Goal: Information Seeking & Learning: Learn about a topic

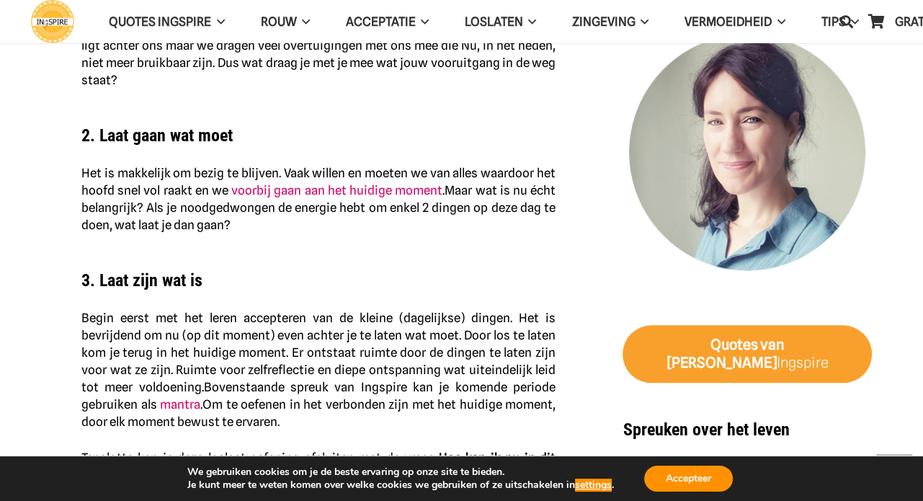
scroll to position [1421, 0]
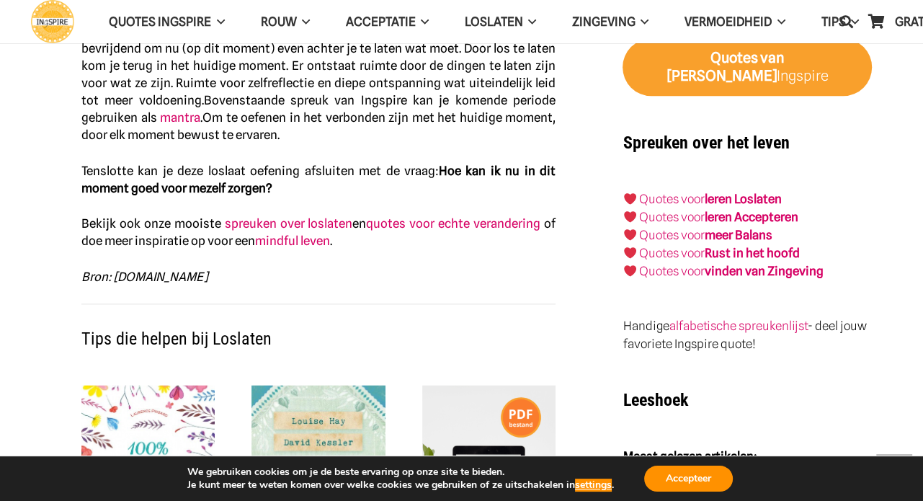
drag, startPoint x: 0, startPoint y: 0, endPoint x: 321, endPoint y: 315, distance: 449.8
click at [321, 315] on h2 "Tips die helpen bij Loslaten" at bounding box center [318, 329] width 474 height 39
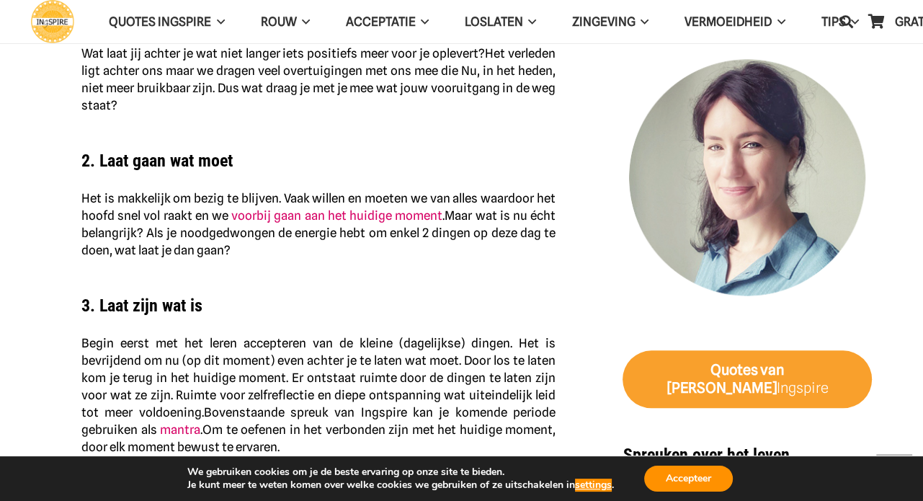
scroll to position [1315, 0]
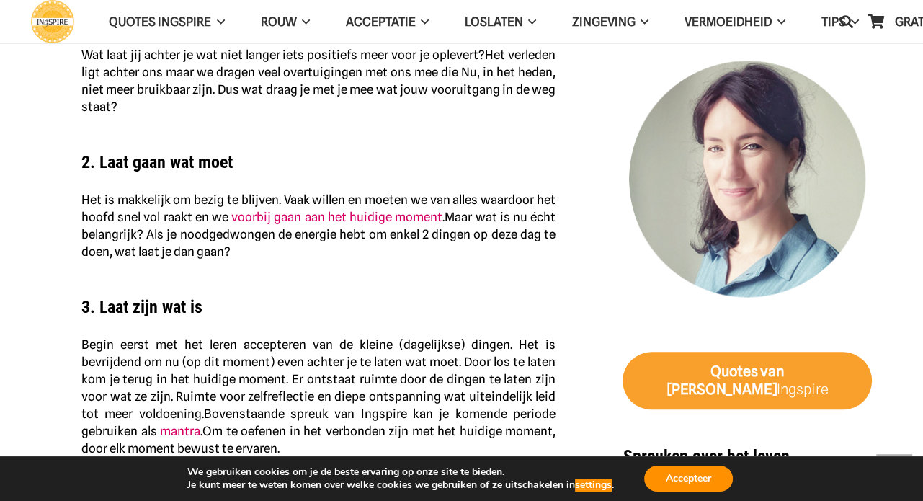
click at [321, 315] on h2 "3. Laat zijn wat is" at bounding box center [318, 297] width 474 height 39
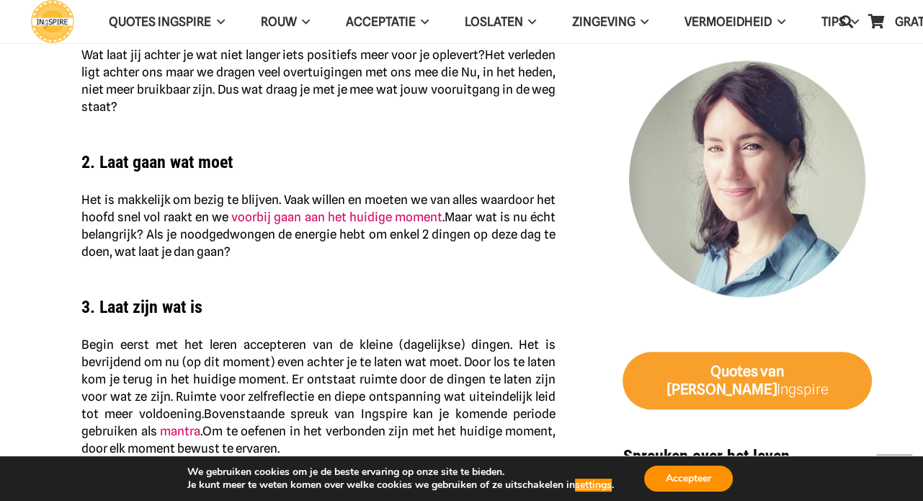
click at [321, 315] on h2 "3. Laat zijn wat is" at bounding box center [318, 297] width 474 height 39
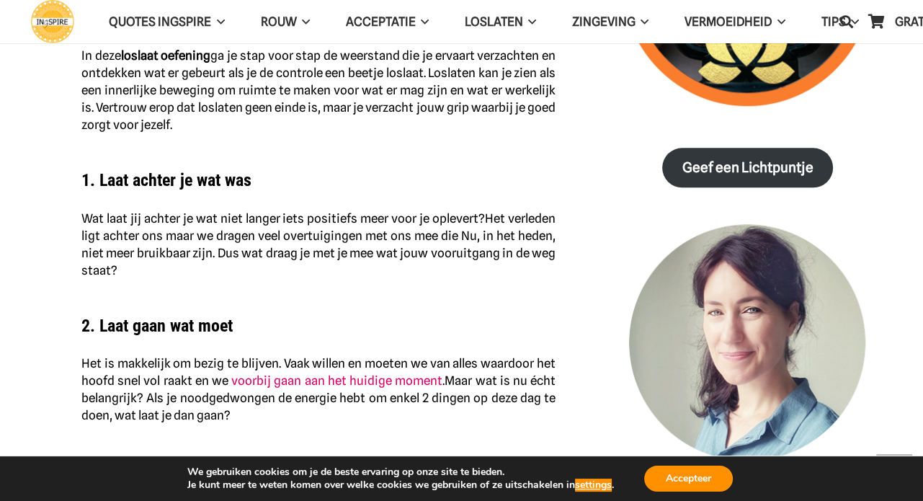
scroll to position [1152, 0]
